Goal: Task Accomplishment & Management: Use online tool/utility

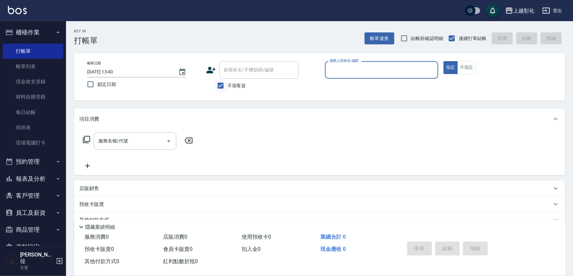
click at [226, 85] on input "不留客資" at bounding box center [221, 86] width 14 height 14
checkbox input "false"
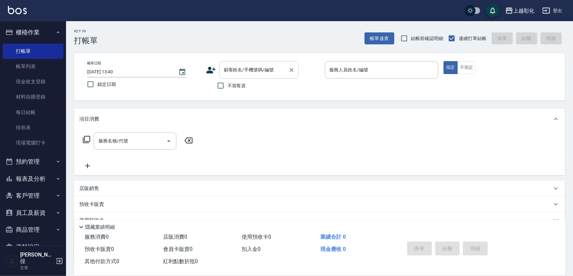
click at [246, 72] on input "顧客姓名/手機號碼/編號" at bounding box center [253, 70] width 63 height 12
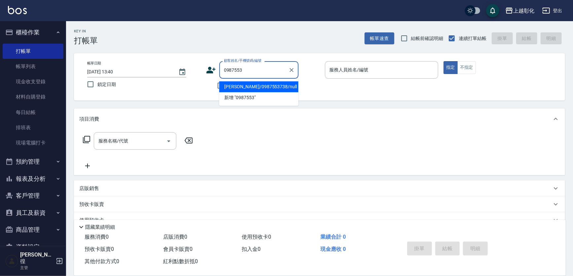
type input "[PERSON_NAME]/0987553738/null"
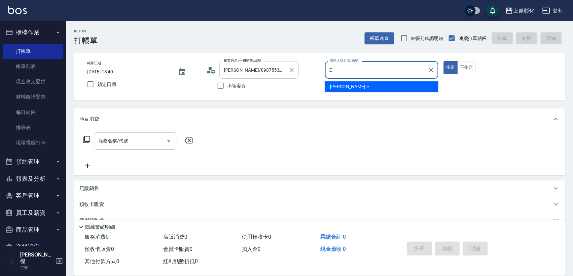
type input "[PERSON_NAME]-e"
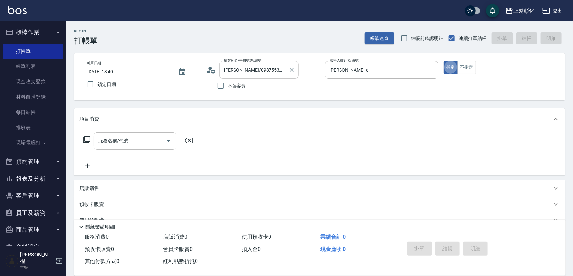
type button "true"
type input "ㄕ"
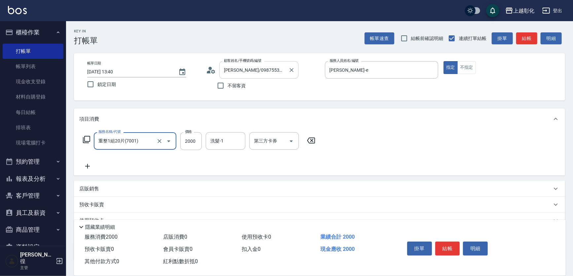
type input "重整1組20片(7001)"
type input "4800"
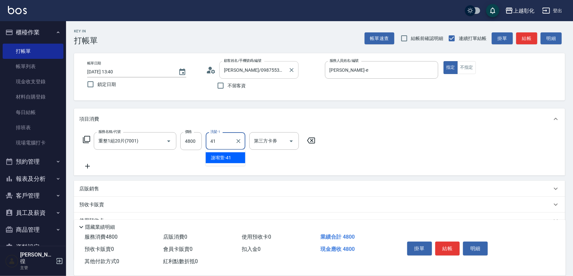
type input "[PERSON_NAME]-41"
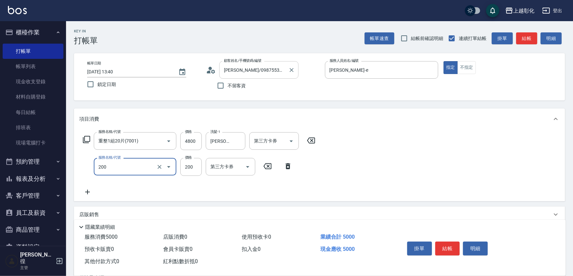
type input "New洗專案(200)"
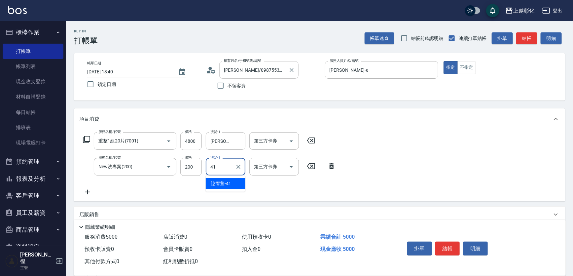
type input "[PERSON_NAME]-41"
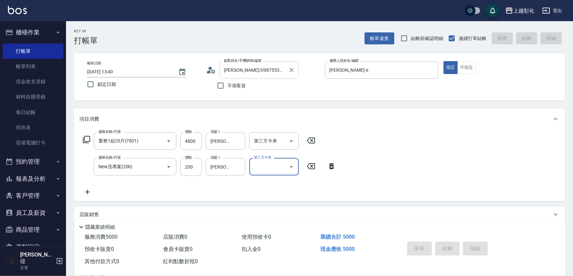
type input "[DATE] 14:56"
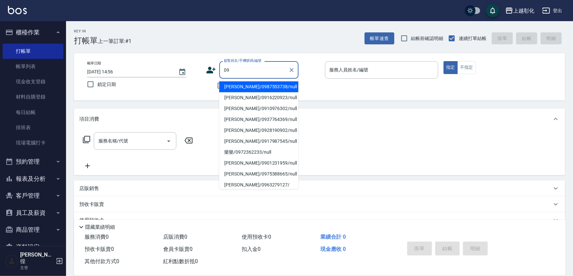
click at [236, 67] on input "09" at bounding box center [253, 70] width 63 height 12
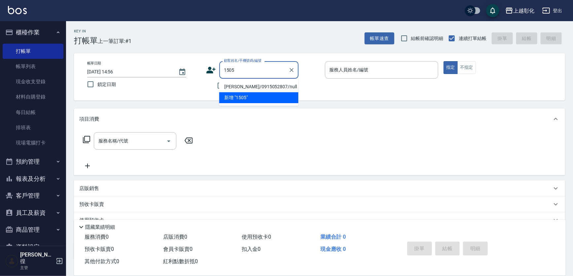
type input "1505"
click at [203, 99] on div "帳單日期 [DATE] 14:56 鎖定日期 顧客姓名/手機號碼/編號 顧客姓名/手機號碼/編號 不留客資 服務人員姓名/編號 服務人員姓名/編號 指定 不指定" at bounding box center [319, 76] width 491 height 47
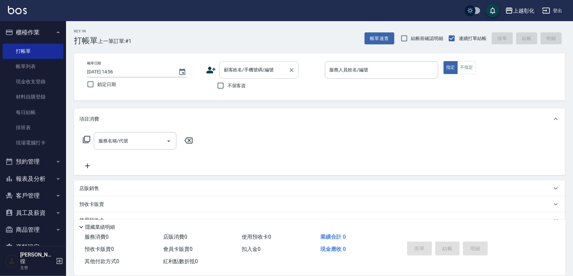
click at [235, 74] on input "顧客姓名/手機號碼/編號" at bounding box center [253, 70] width 63 height 12
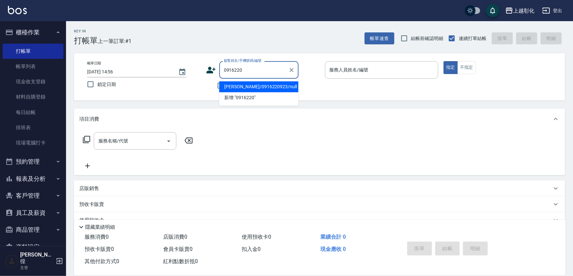
type input "[PERSON_NAME]/0916220923/null"
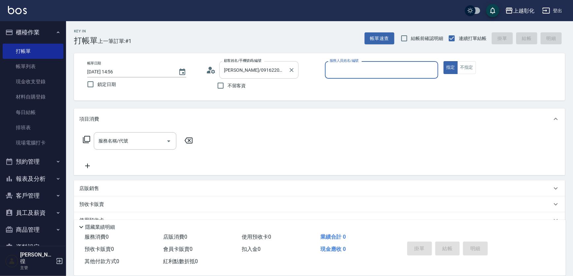
type input "ㄗ"
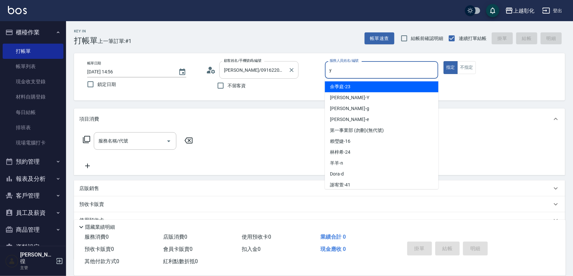
type input "[PERSON_NAME]-Y"
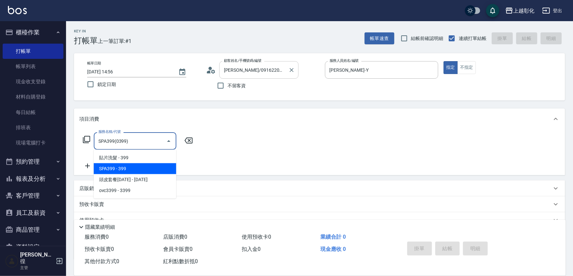
type input "SPA399(0399)"
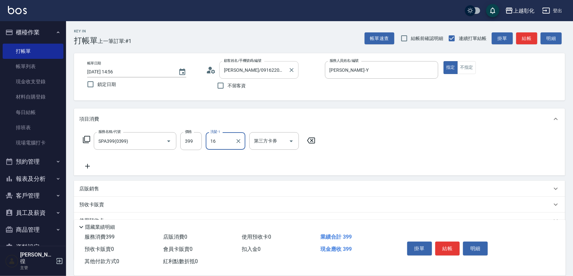
type input "[PERSON_NAME]-16"
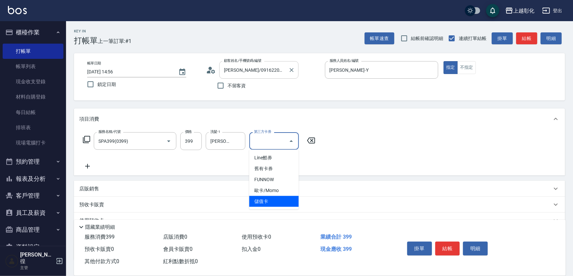
type input "儲值卡"
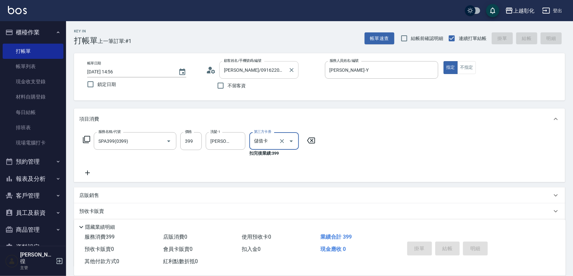
type input "[DATE] 14:57"
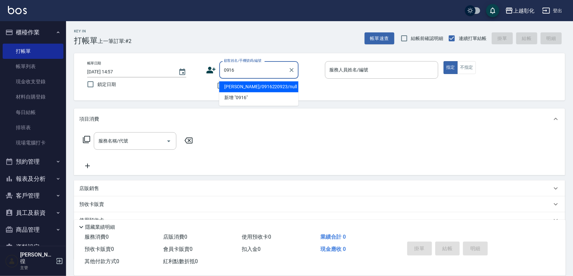
type input "[PERSON_NAME]/0916220923/null"
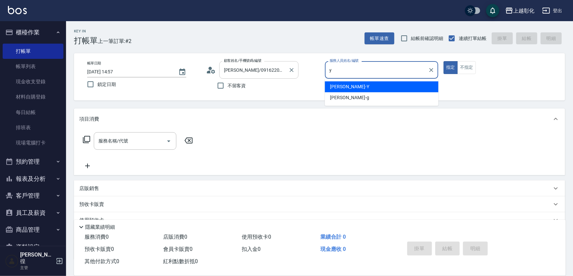
type input "[PERSON_NAME]-Y"
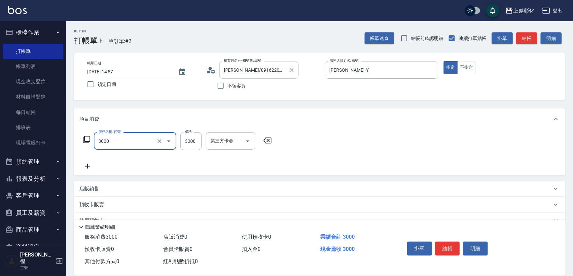
type input "頂級豪華OVC3(3000)"
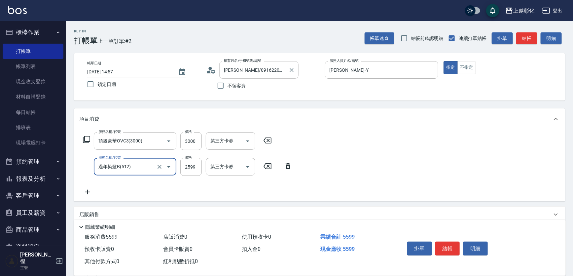
type input "過年染髮B(512)"
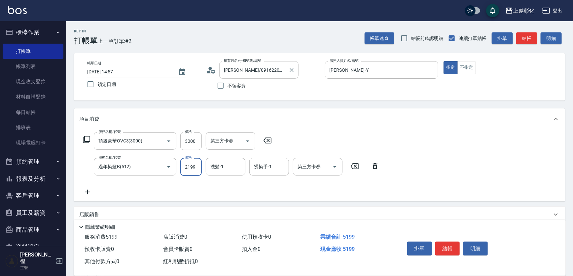
type input "2199"
type input "[PERSON_NAME]-16"
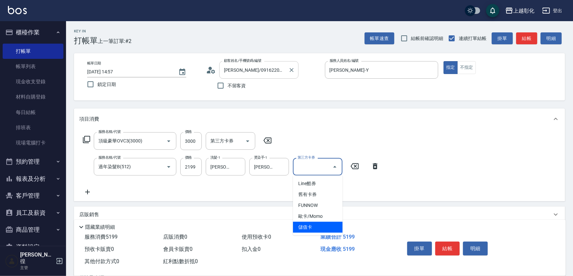
type input "儲值卡"
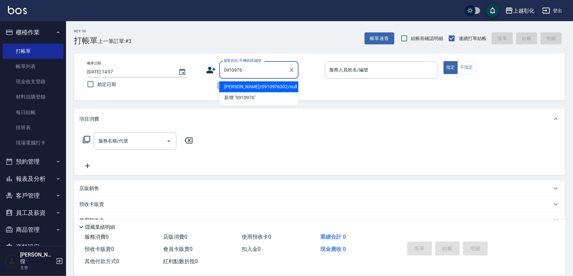
type input "[PERSON_NAME]/0910976302/null"
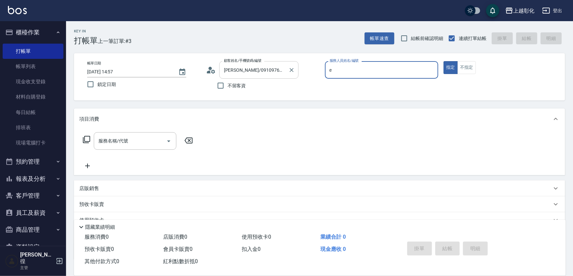
type input "[PERSON_NAME]-e"
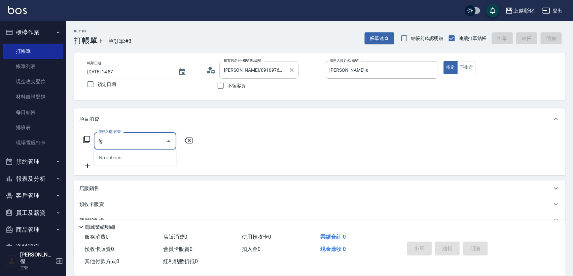
type input "f"
type input "0"
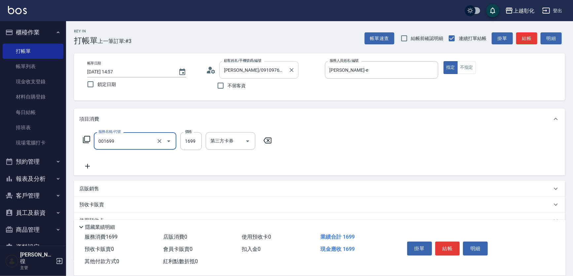
type input "型男燙髮B(001699)"
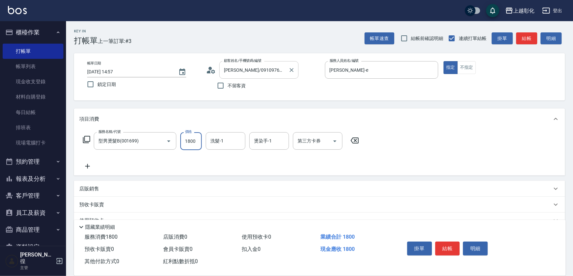
type input "1800"
type input "[PERSON_NAME]-41"
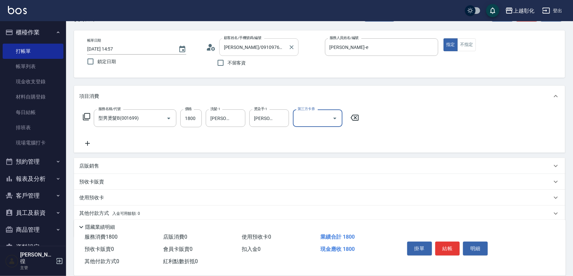
scroll to position [46, 0]
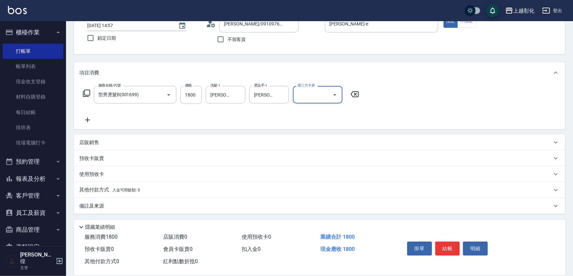
click at [108, 185] on div "其他付款方式 入金可用餘額: 0" at bounding box center [319, 190] width 491 height 16
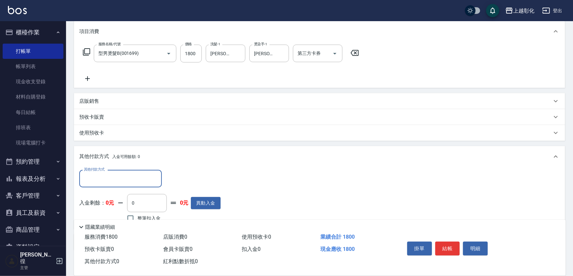
scroll to position [0, 0]
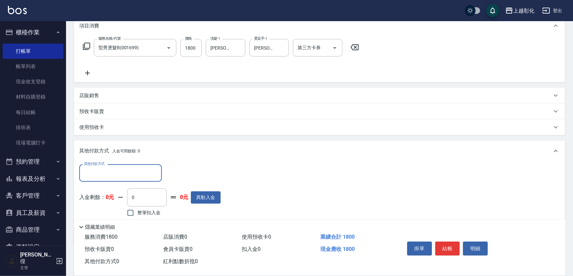
click at [110, 168] on input "其他付款方式" at bounding box center [120, 173] width 77 height 12
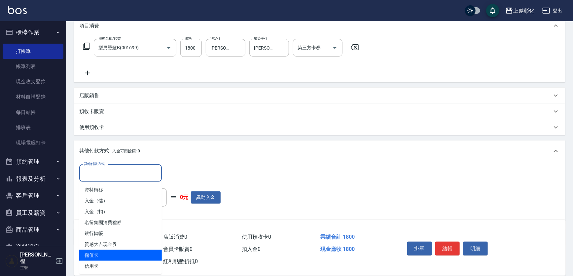
click at [117, 252] on span "儲值卡" at bounding box center [120, 255] width 83 height 11
type input "儲值卡"
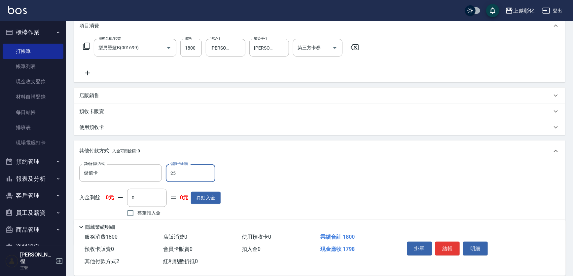
type input "250"
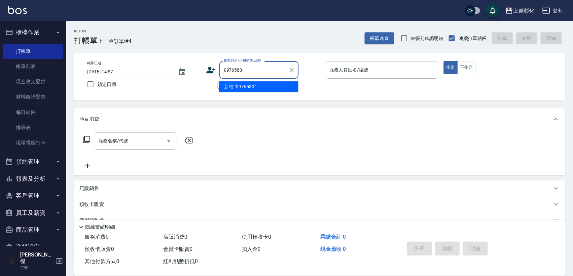
click at [240, 71] on input "0976580" at bounding box center [253, 70] width 63 height 12
type input "5"
click at [214, 85] on input "不留客資" at bounding box center [221, 86] width 14 height 14
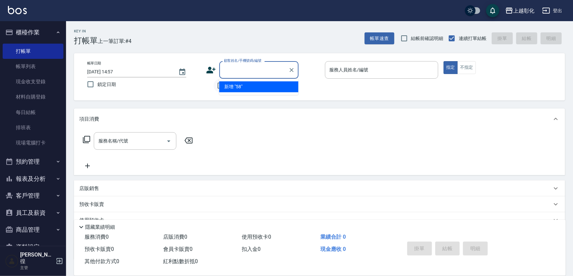
checkbox input "true"
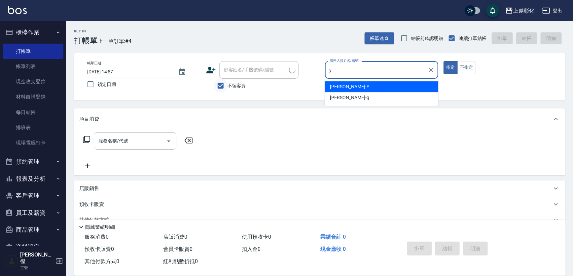
type input "[PERSON_NAME]-Y"
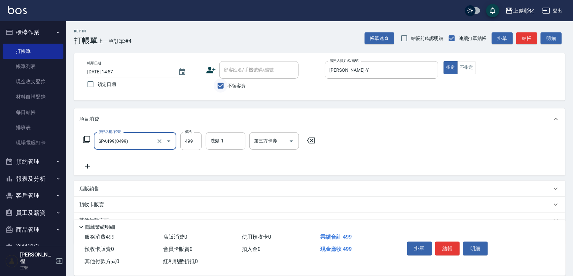
type input "SPA499(0499)"
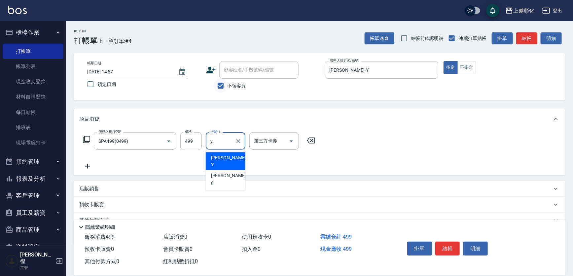
type input "[PERSON_NAME]-Y"
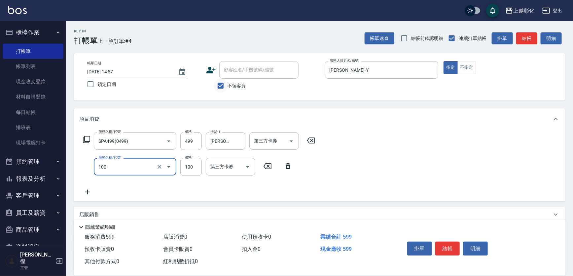
type input "洗髮(100)"
click at [155, 171] on div at bounding box center [164, 167] width 19 height 18
type input "0"
type input "精油(1050)"
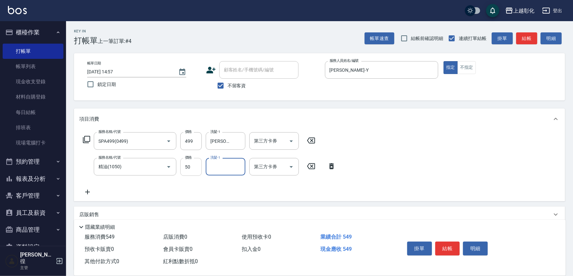
click at [198, 160] on input "50" at bounding box center [190, 167] width 21 height 18
type input "100"
type input "[PERSON_NAME]-Y"
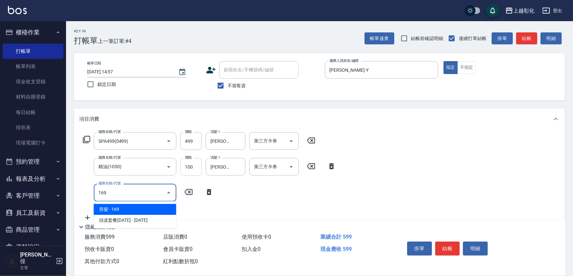
type input "剪髮(169)"
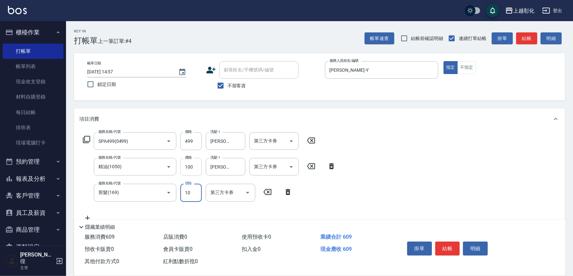
type input "100"
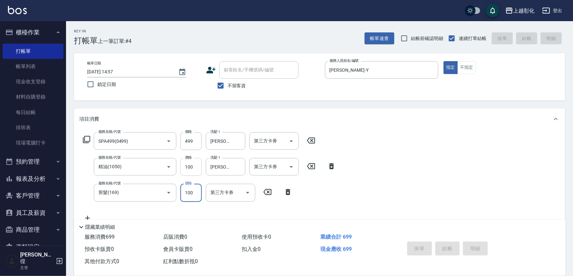
type input "[DATE] 14:58"
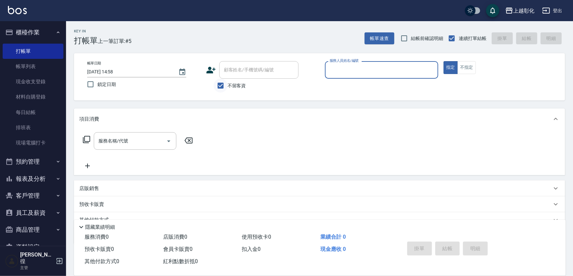
click at [223, 82] on input "不留客資" at bounding box center [221, 86] width 14 height 14
checkbox input "false"
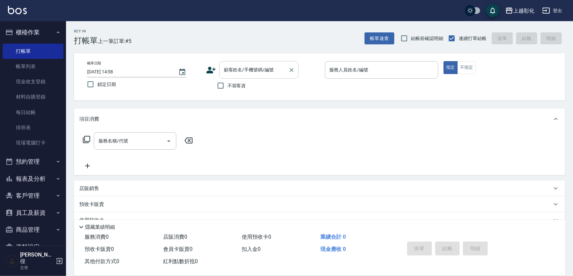
click at [231, 72] on input "顧客姓名/手機號碼/編號" at bounding box center [253, 70] width 63 height 12
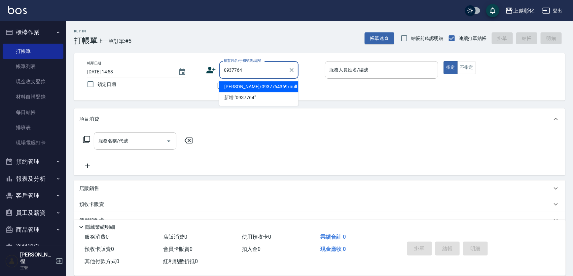
type input "[PERSON_NAME]/0937764369/null"
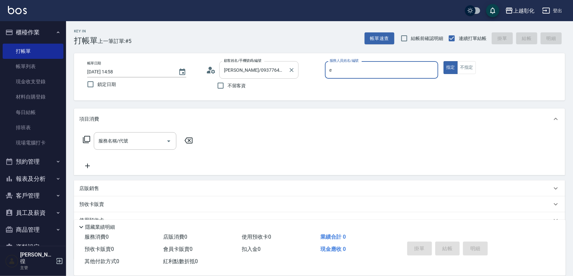
type input "[PERSON_NAME]-e"
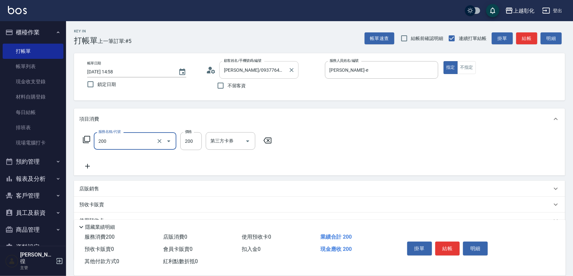
type input "New洗專案(200)"
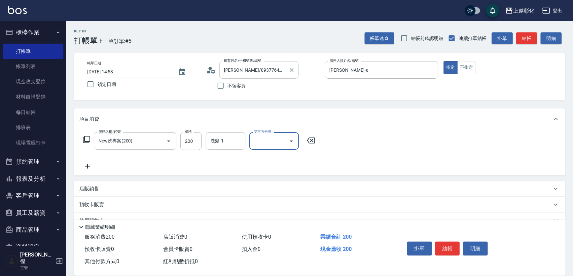
type input "儲值卡"
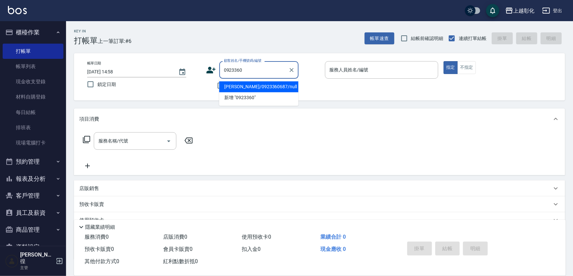
type input "[PERSON_NAME]/0923360687/null"
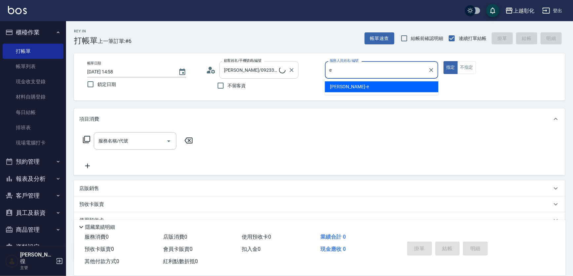
type input "[PERSON_NAME]-e"
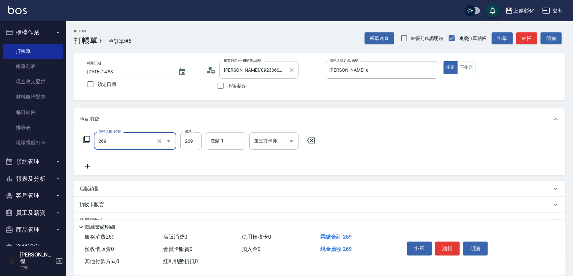
type input "一般洗剪(269)"
type input "250"
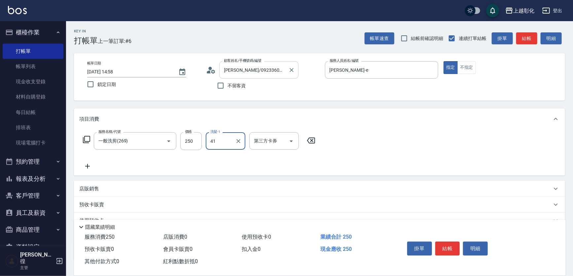
type input "[PERSON_NAME]-41"
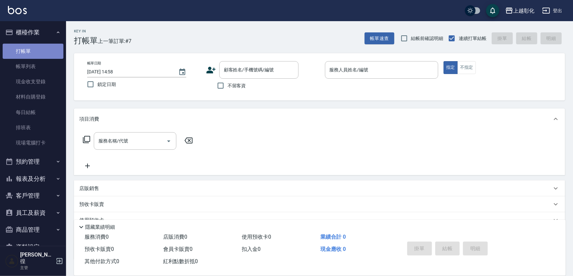
click at [39, 56] on link "打帳單" at bounding box center [33, 51] width 61 height 15
click at [32, 65] on link "帳單列表" at bounding box center [33, 66] width 61 height 15
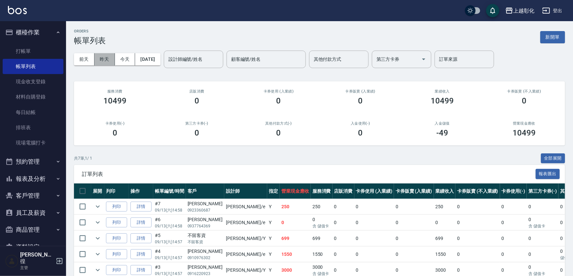
click at [104, 64] on button "昨天" at bounding box center [105, 59] width 20 height 12
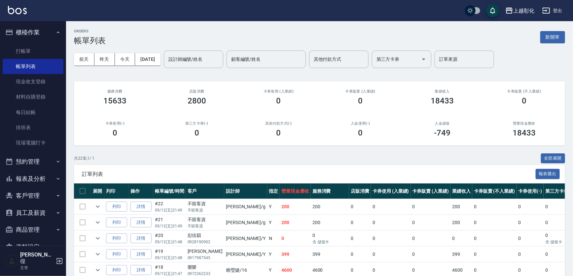
click at [43, 185] on button "報表及分析" at bounding box center [33, 178] width 61 height 17
click at [32, 227] on link "互助日報表" at bounding box center [33, 227] width 61 height 15
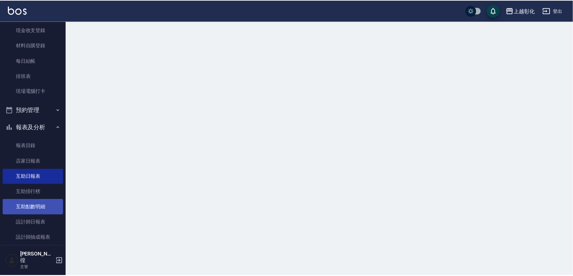
scroll to position [60, 0]
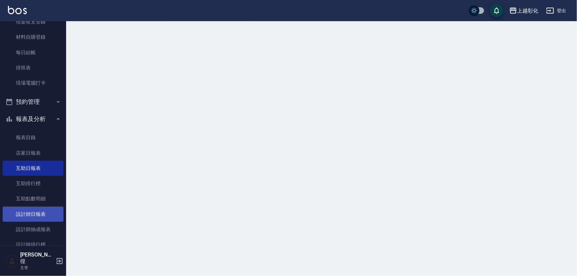
click at [29, 213] on link "設計師日報表" at bounding box center [33, 214] width 61 height 15
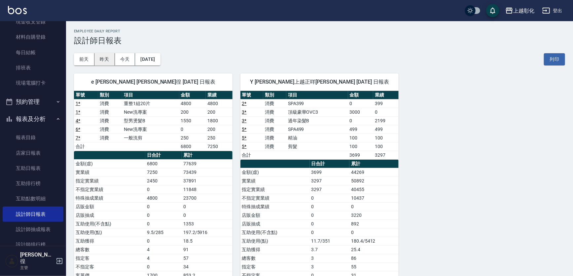
click at [107, 61] on button "昨天" at bounding box center [105, 59] width 20 height 12
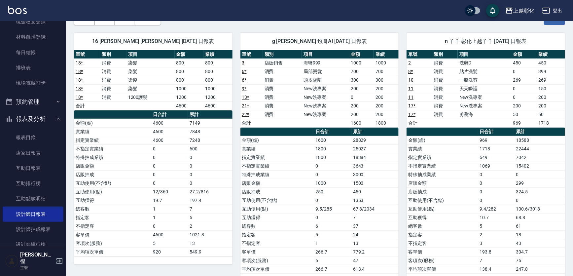
scroll to position [30, 0]
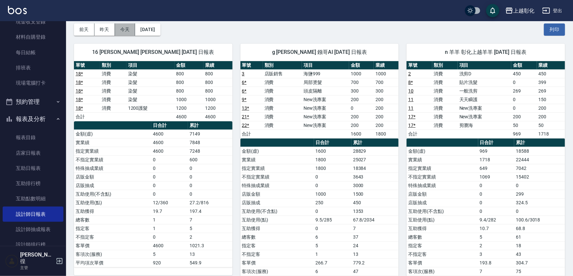
click at [126, 30] on button "今天" at bounding box center [125, 29] width 20 height 12
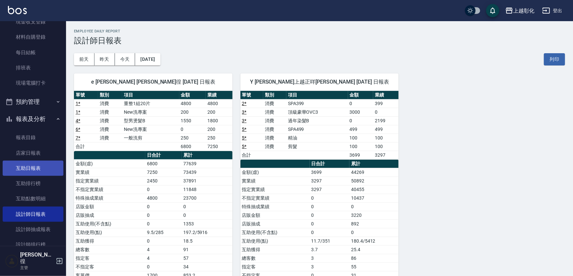
click at [38, 172] on link "互助日報表" at bounding box center [33, 168] width 61 height 15
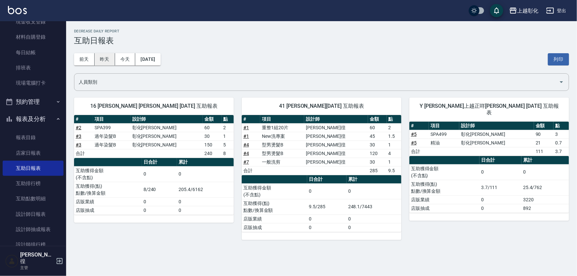
click at [107, 58] on button "昨天" at bounding box center [105, 59] width 20 height 12
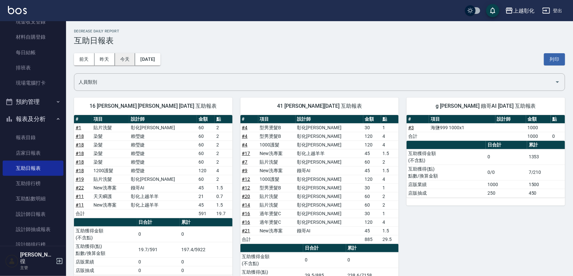
click at [124, 62] on button "今天" at bounding box center [125, 59] width 20 height 12
